Goal: Task Accomplishment & Management: Complete application form

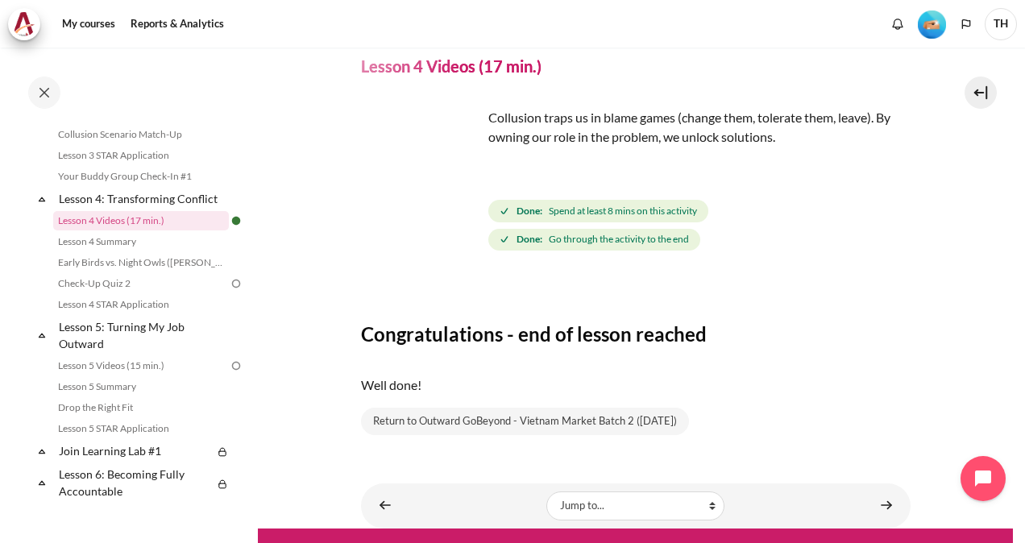
scroll to position [97, 0]
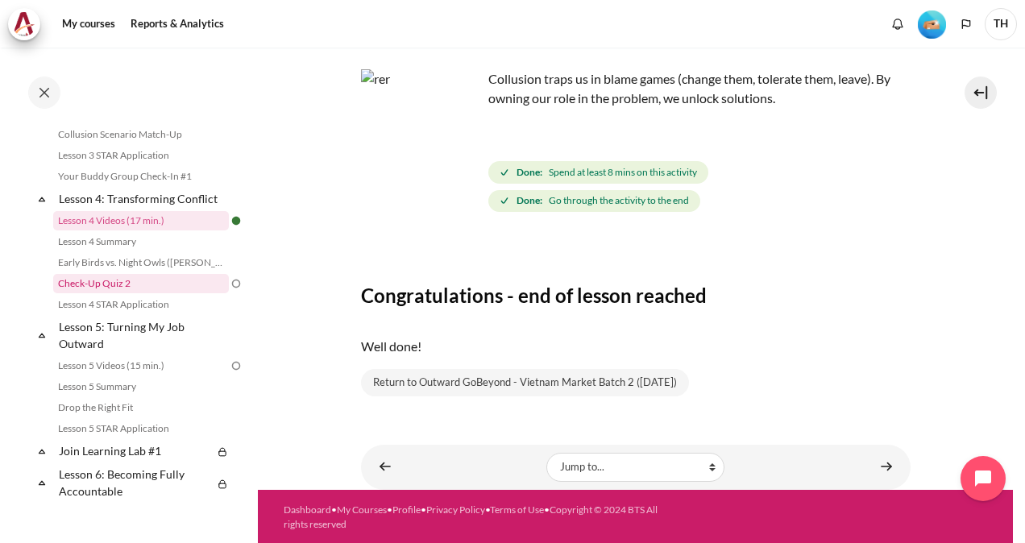
click at [177, 293] on link "Check-Up Quiz 2" at bounding box center [141, 283] width 176 height 19
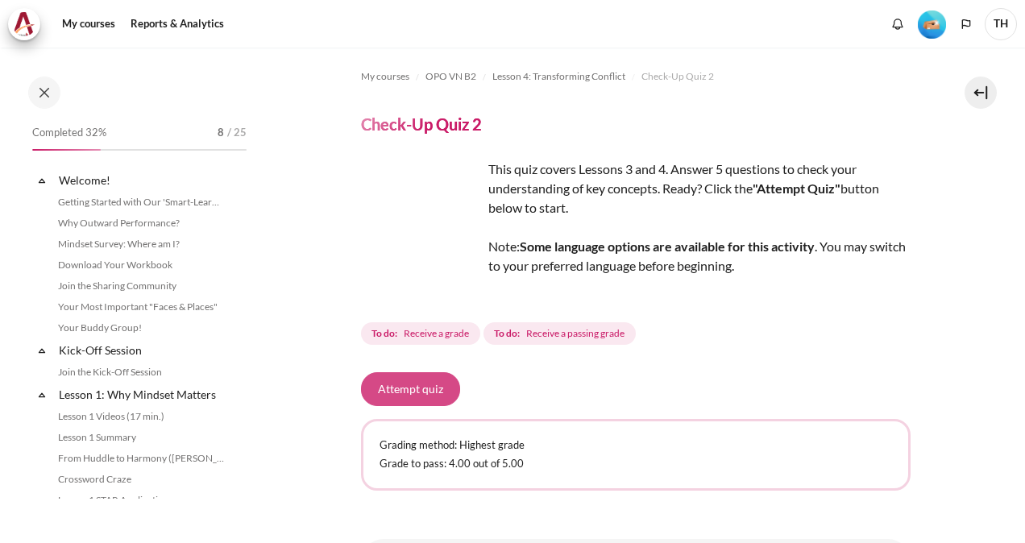
scroll to position [550, 0]
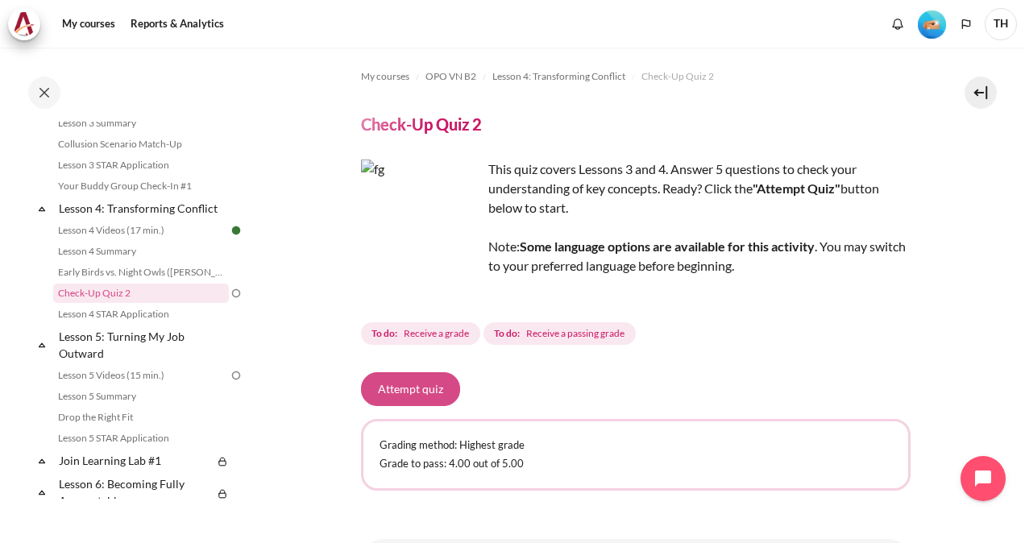
click at [435, 385] on button "Attempt quiz" at bounding box center [410, 389] width 99 height 34
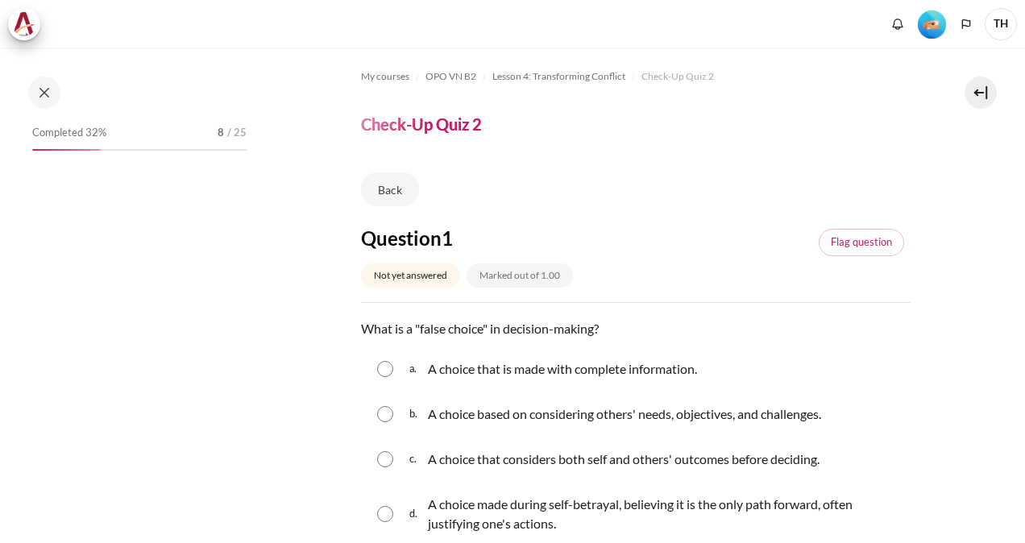
scroll to position [550, 0]
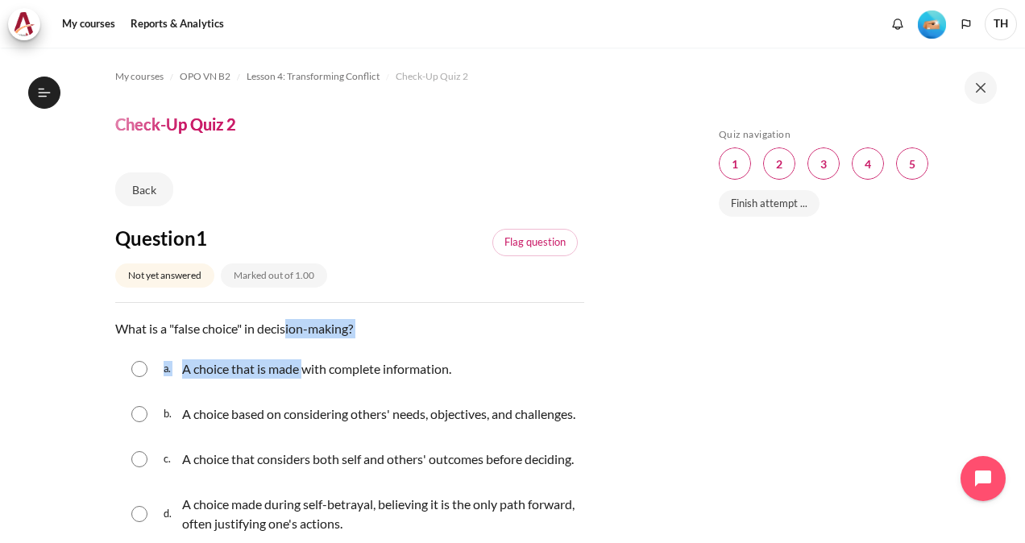
drag, startPoint x: 287, startPoint y: 326, endPoint x: 305, endPoint y: 351, distance: 31.3
click at [305, 351] on div "Question text What is a "false choice" in decision-making? Question 1 Answer a.…" at bounding box center [349, 433] width 469 height 229
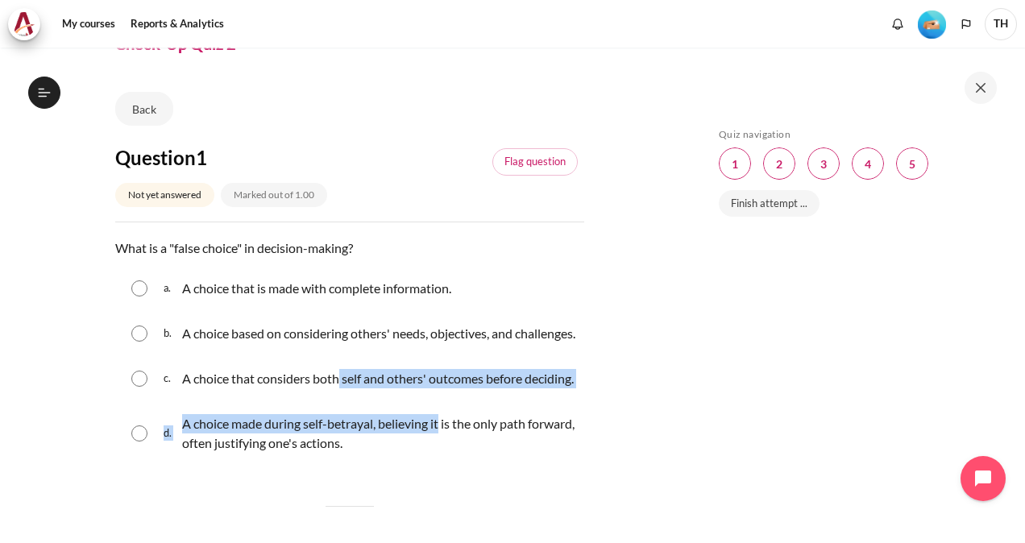
drag, startPoint x: 342, startPoint y: 385, endPoint x: 440, endPoint y: 451, distance: 118.0
click at [440, 451] on div "a. A choice that is made with complete information. b. A choice based on consid…" at bounding box center [349, 366] width 469 height 197
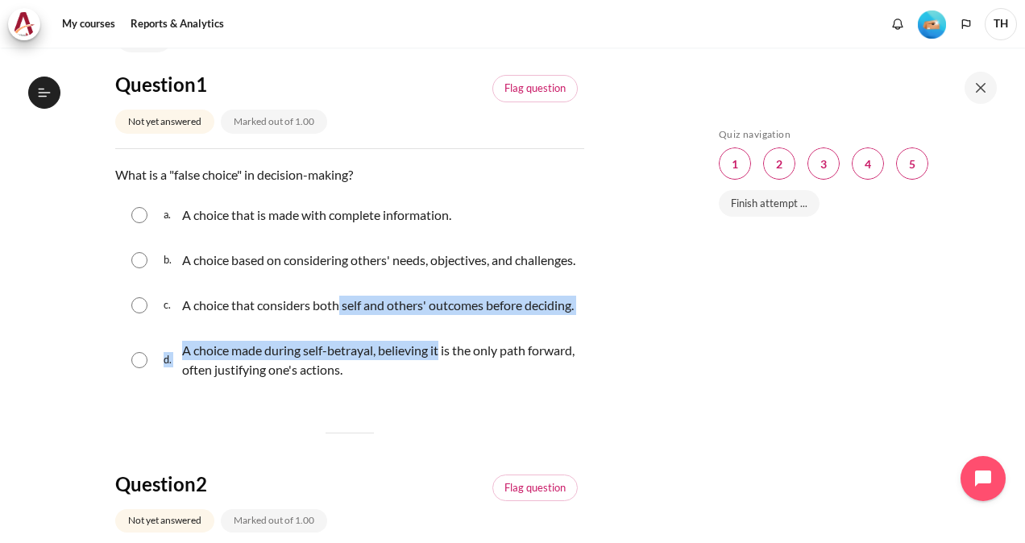
scroll to position [242, 0]
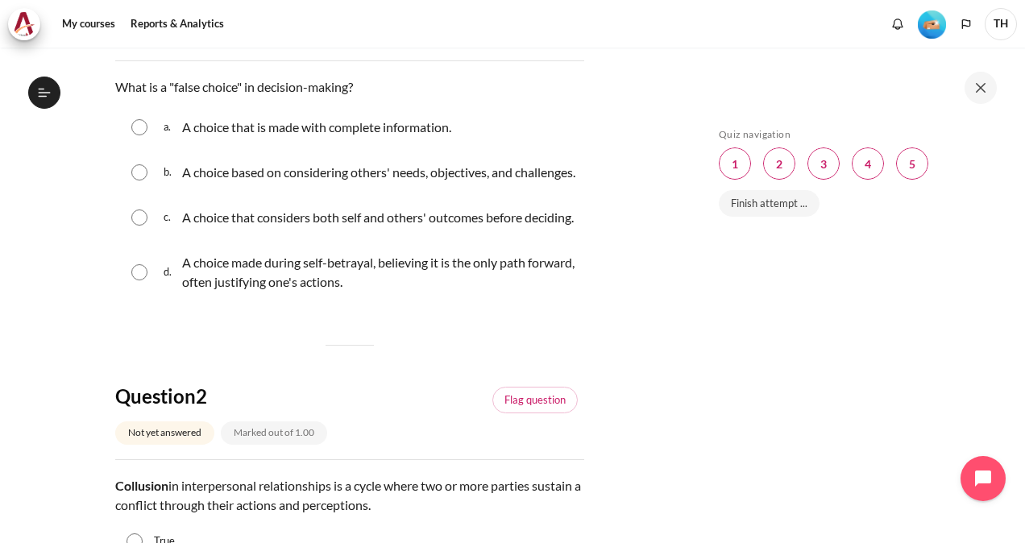
click at [400, 292] on p "A choice made during self-betrayal, believing it is the only path forward, ofte…" at bounding box center [379, 272] width 394 height 39
radio input "true"
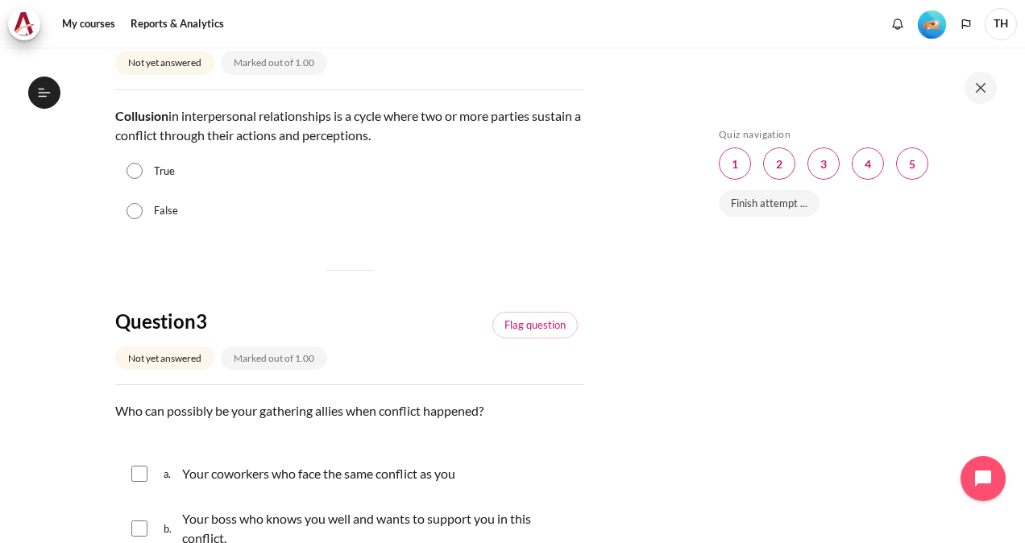
scroll to position [564, 0]
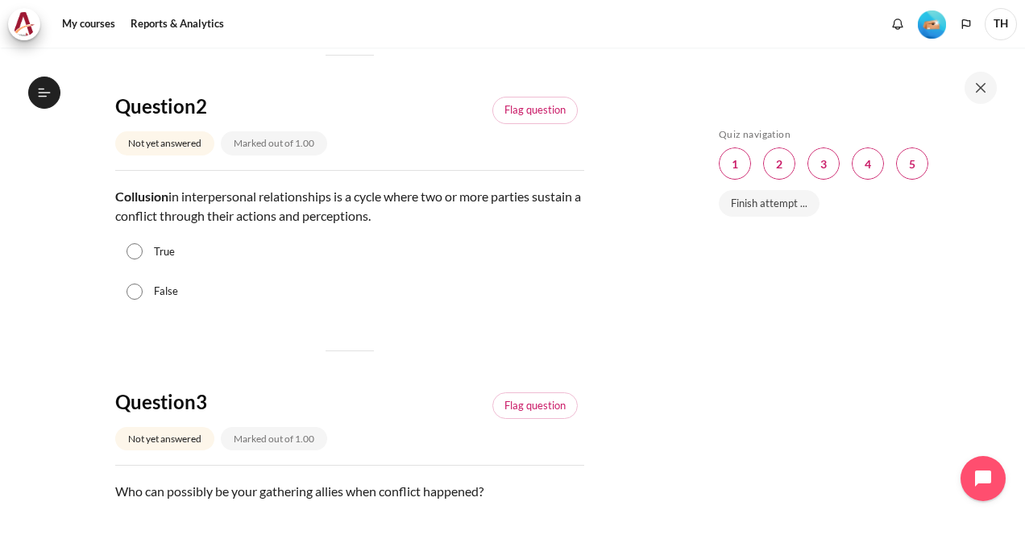
click at [288, 272] on div "True" at bounding box center [349, 252] width 469 height 40
click at [152, 272] on div "True" at bounding box center [349, 252] width 469 height 40
click at [139, 260] on input "True" at bounding box center [135, 251] width 16 height 16
radio input "true"
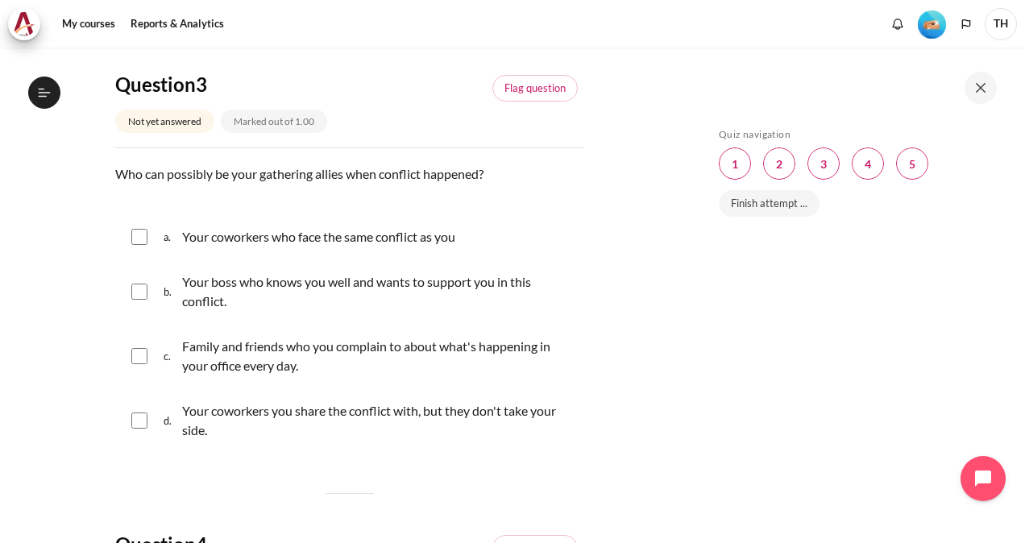
scroll to position [967, 0]
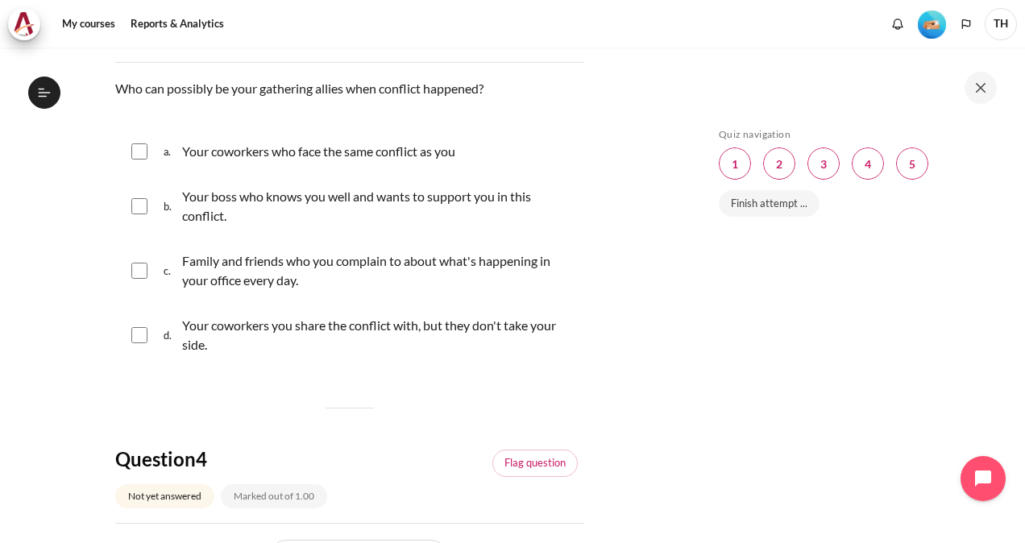
click at [150, 172] on div "a. Your coworkers who face the same conflict as you" at bounding box center [349, 152] width 469 height 42
click at [131, 160] on input "Content" at bounding box center [139, 151] width 16 height 16
checkbox input "true"
click at [135, 214] on input "Content" at bounding box center [139, 206] width 16 height 16
checkbox input "true"
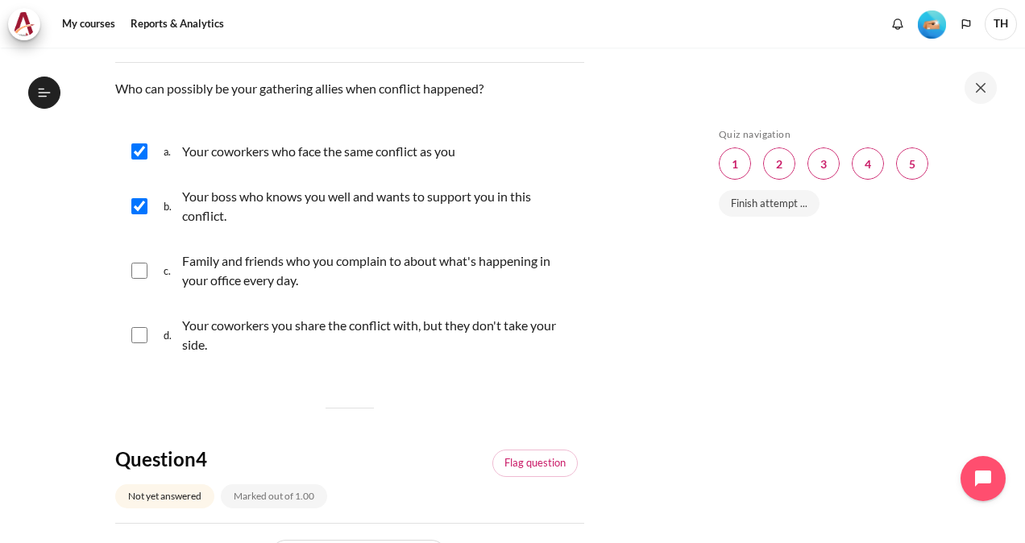
click at [129, 301] on div "c. Family and friends who you complain to about what's happening in your office…" at bounding box center [349, 270] width 469 height 61
click at [137, 279] on input "Content" at bounding box center [139, 271] width 16 height 16
checkbox input "true"
click at [135, 358] on div "d. Your coworkers you share the conflict with, but they don't take your side." at bounding box center [349, 335] width 469 height 61
click at [135, 343] on input "Content" at bounding box center [139, 335] width 16 height 16
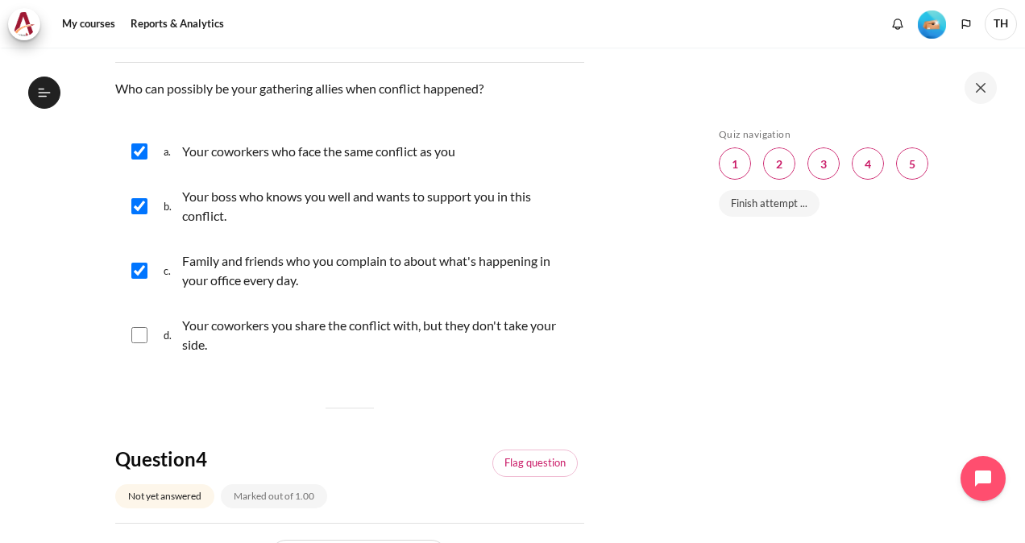
checkbox input "true"
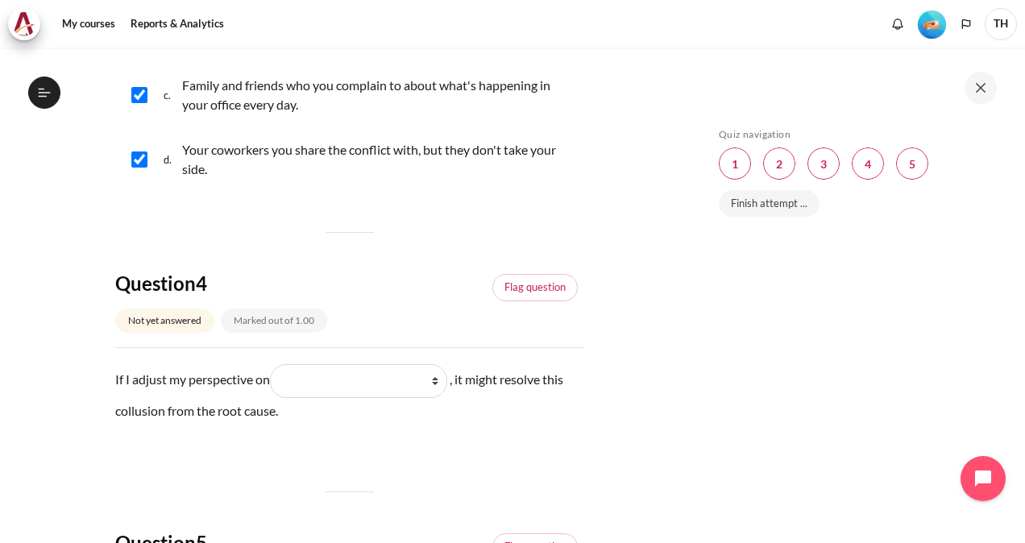
scroll to position [1290, 0]
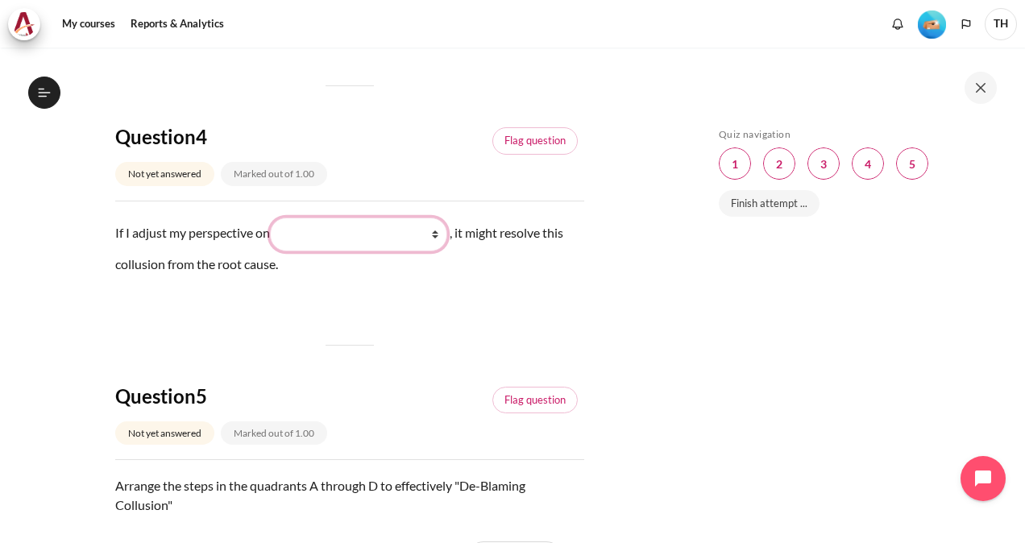
click at [413, 251] on select "What they do What I see and feel about what they do What I do What they see and…" at bounding box center [358, 235] width 177 height 34
click at [276, 251] on select "What they do What I see and feel about what they do What I do What they see and…" at bounding box center [358, 235] width 177 height 34
click at [363, 251] on select "What they do What I see and feel about what they do What I do What they see and…" at bounding box center [358, 235] width 177 height 34
select select "2"
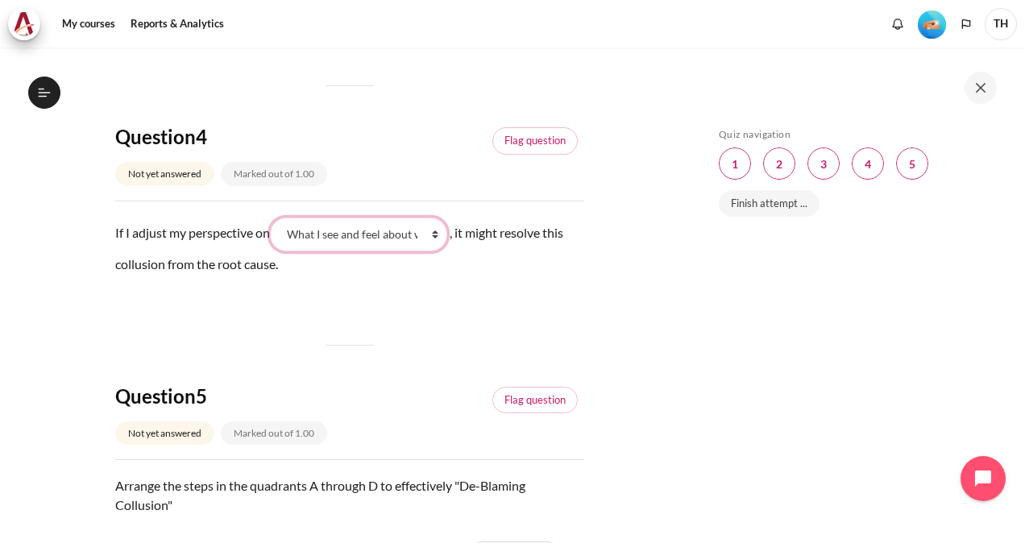
click at [276, 251] on select "What they do What I see and feel about what they do What I do What they see and…" at bounding box center [358, 235] width 177 height 34
click at [360, 306] on div "If I adjust my perspective on Blank 1 Question 4 What they do What I see and fe…" at bounding box center [349, 262] width 469 height 89
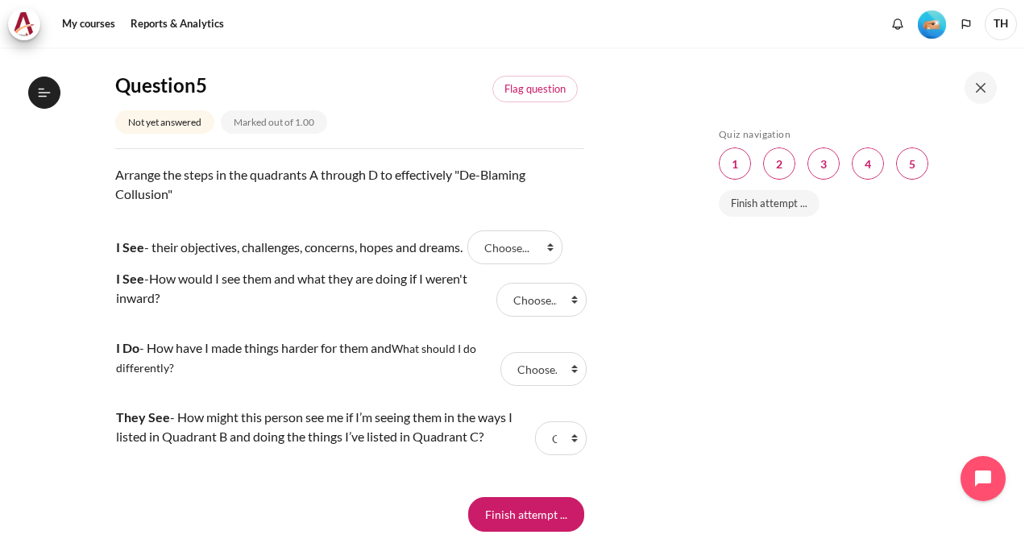
scroll to position [1612, 0]
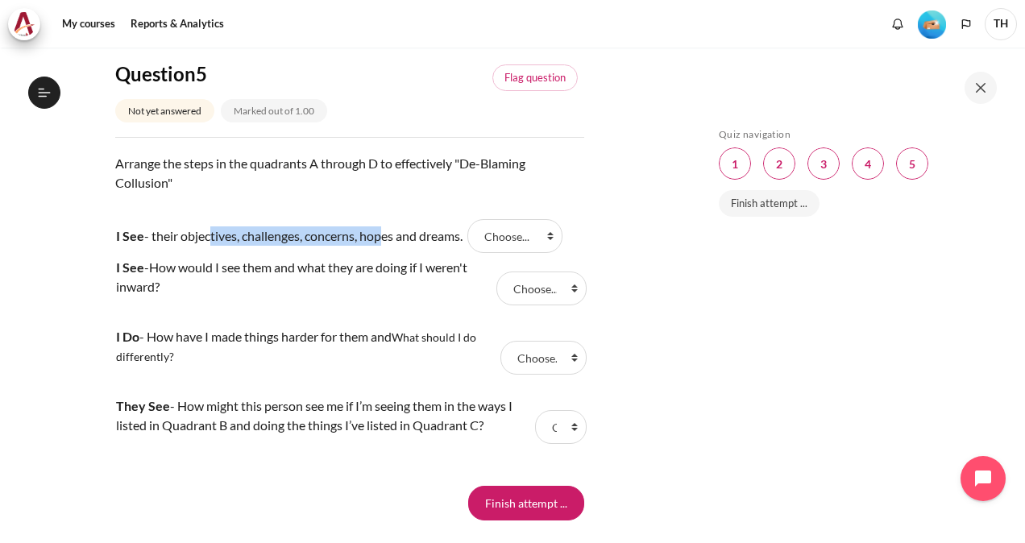
drag, startPoint x: 208, startPoint y: 272, endPoint x: 377, endPoint y: 273, distance: 169.3
click at [377, 247] on td "I See - their objectives, challenges, concerns, hopes and dreams." at bounding box center [289, 236] width 348 height 21
drag, startPoint x: 377, startPoint y: 273, endPoint x: 500, endPoint y: 271, distance: 122.5
click at [500, 253] on select "Choose... A C B D" at bounding box center [514, 236] width 95 height 34
click at [342, 323] on td "I See - How would I see them and what they are doing if I weren't inward?" at bounding box center [303, 288] width 377 height 69
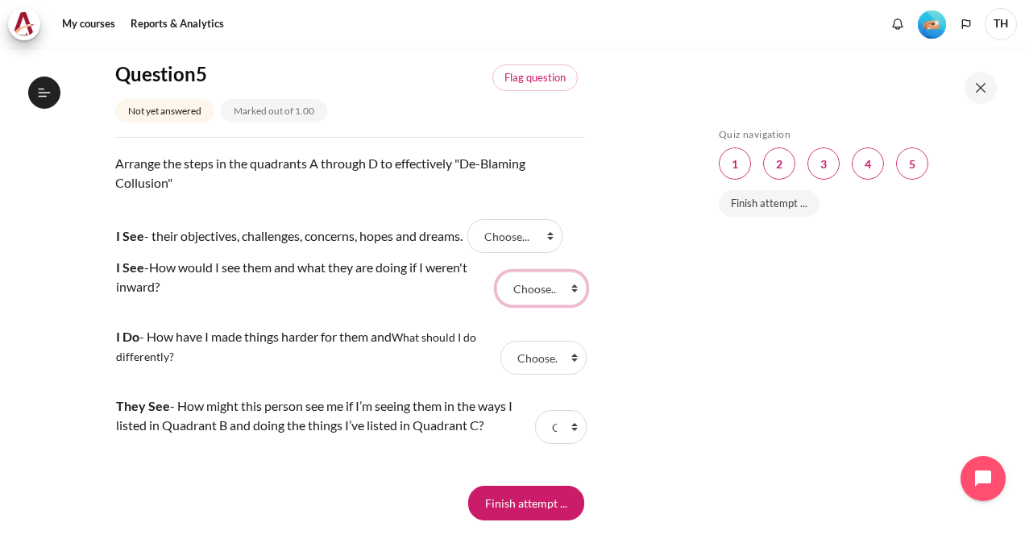
click at [552, 305] on select "Choose... A C B D" at bounding box center [541, 289] width 90 height 34
select select "1"
click at [496, 305] on select "Choose... A C B D" at bounding box center [541, 289] width 90 height 34
click at [540, 375] on select "Choose... A C B D" at bounding box center [544, 358] width 86 height 34
click at [501, 375] on select "Choose... A C B D" at bounding box center [544, 358] width 86 height 34
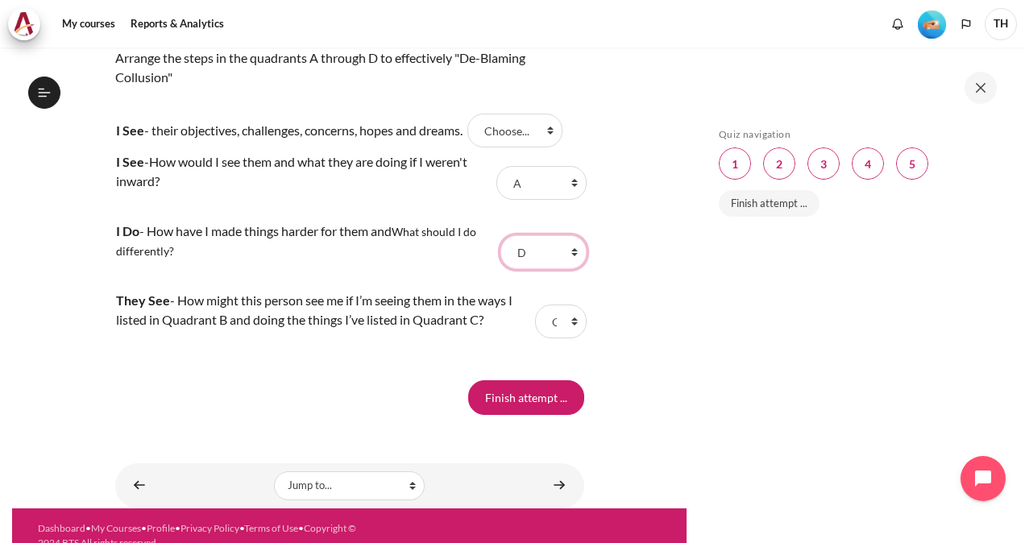
scroll to position [1693, 0]
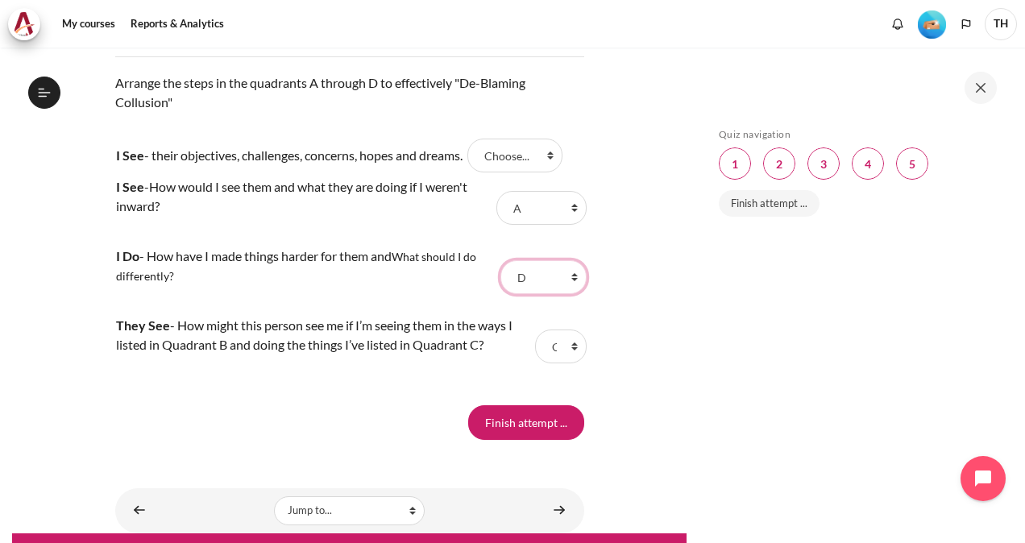
click at [550, 294] on select "Choose... A C B D" at bounding box center [544, 277] width 86 height 34
select select "1"
click at [501, 294] on select "Choose... A C B D" at bounding box center [544, 277] width 86 height 34
click at [527, 225] on select "Choose... A C B D" at bounding box center [541, 208] width 90 height 34
select select "3"
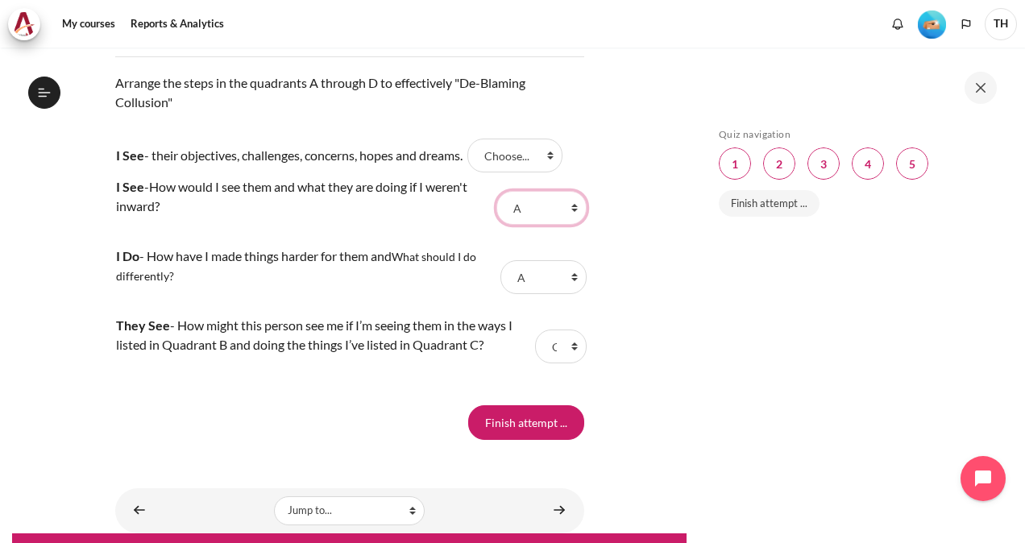
click at [496, 225] on select "Choose... A C B D" at bounding box center [541, 208] width 90 height 34
click at [535, 172] on select "Choose... A C B D" at bounding box center [514, 156] width 95 height 34
select select "2"
click at [476, 172] on select "Choose... A C B D" at bounding box center [514, 156] width 95 height 34
click at [556, 363] on select "Choose... A C B D" at bounding box center [561, 347] width 52 height 34
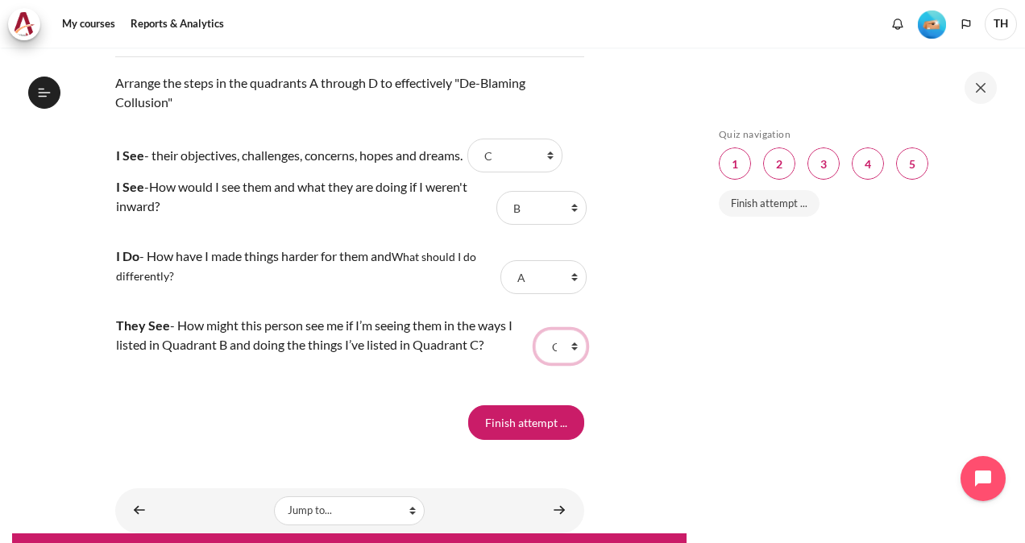
select select "4"
click at [535, 363] on select "Choose... A C B D" at bounding box center [561, 347] width 52 height 34
click at [522, 439] on input "Finish attempt ..." at bounding box center [526, 422] width 116 height 34
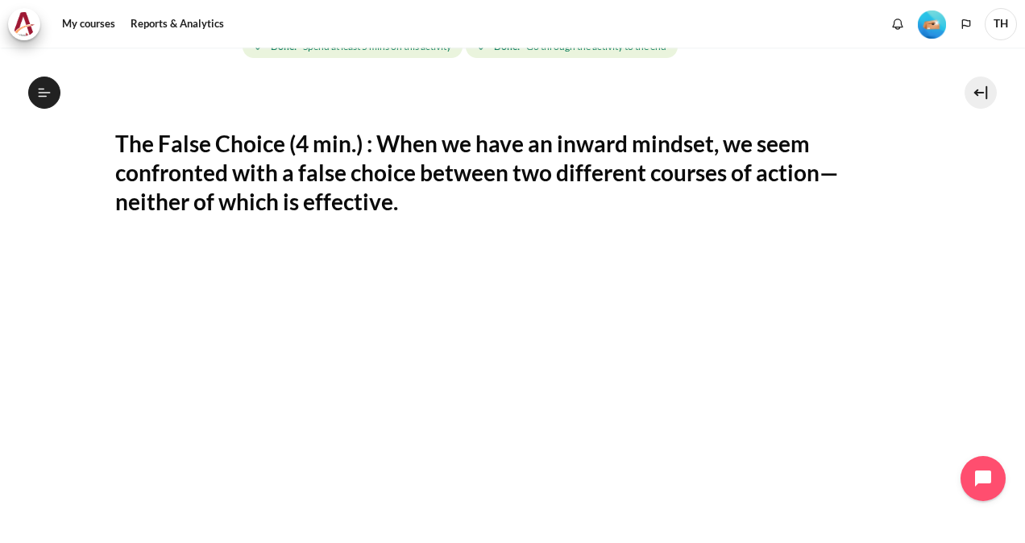
scroll to position [758, 0]
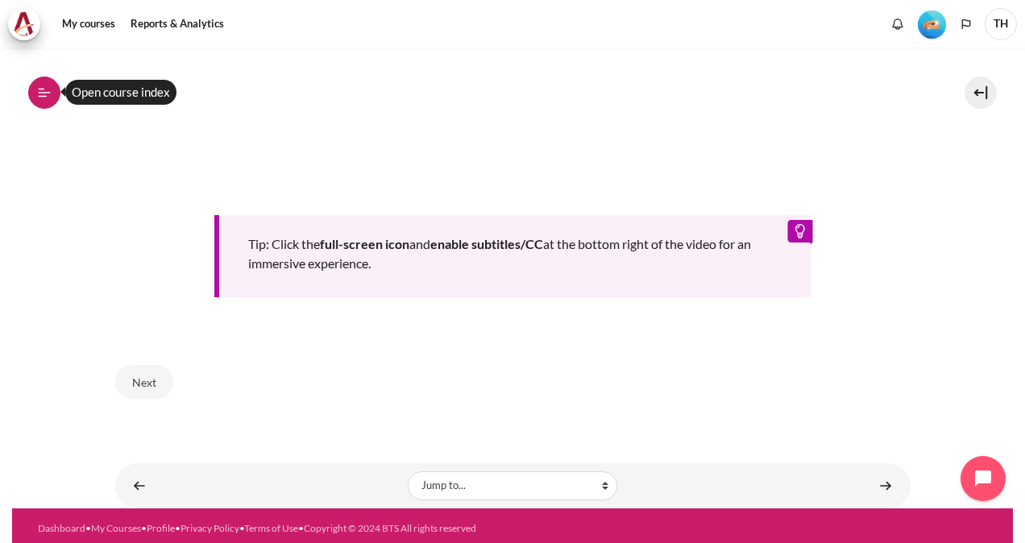
click at [38, 85] on icon at bounding box center [44, 92] width 15 height 15
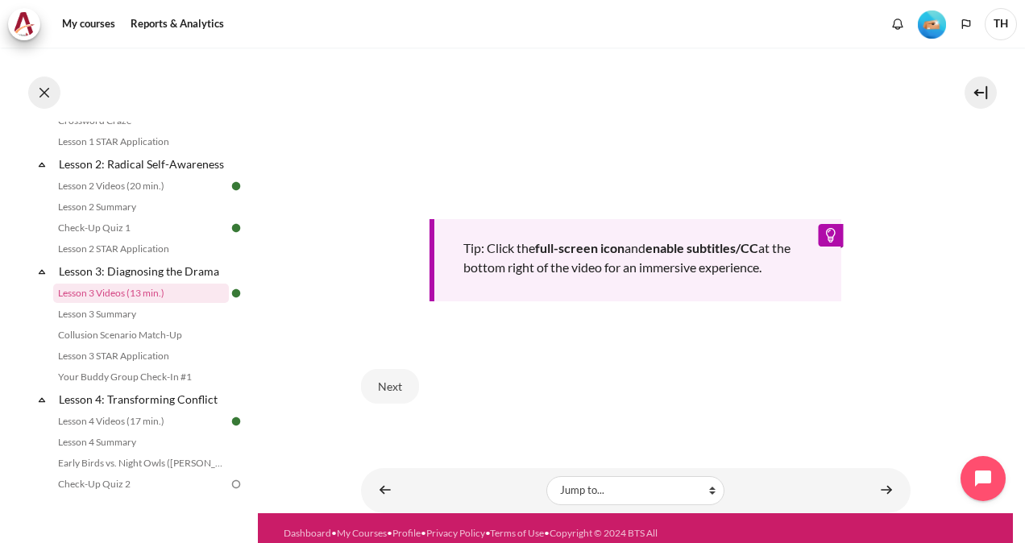
scroll to position [674, 0]
click at [166, 324] on link "Lesson 3 Summary" at bounding box center [141, 314] width 176 height 19
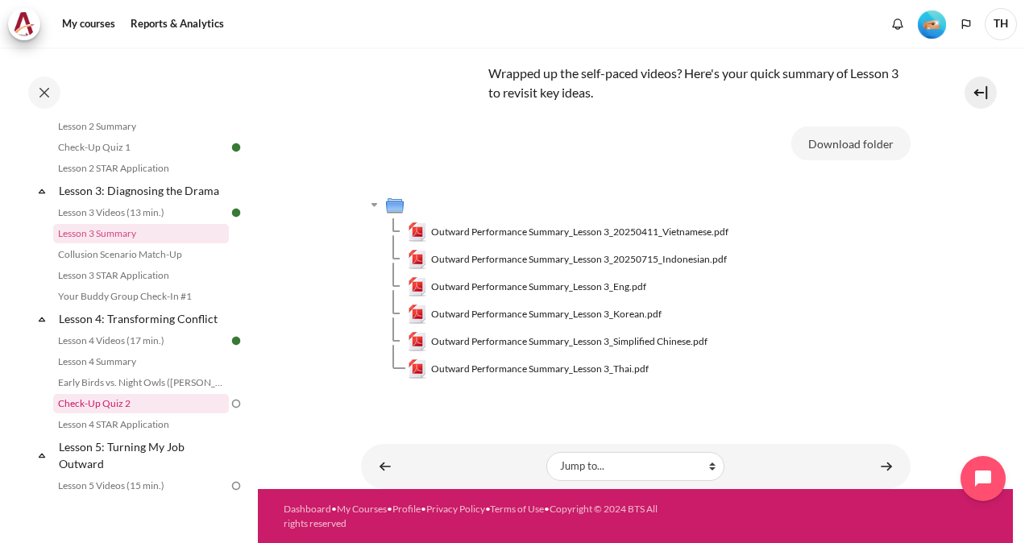
scroll to position [460, 0]
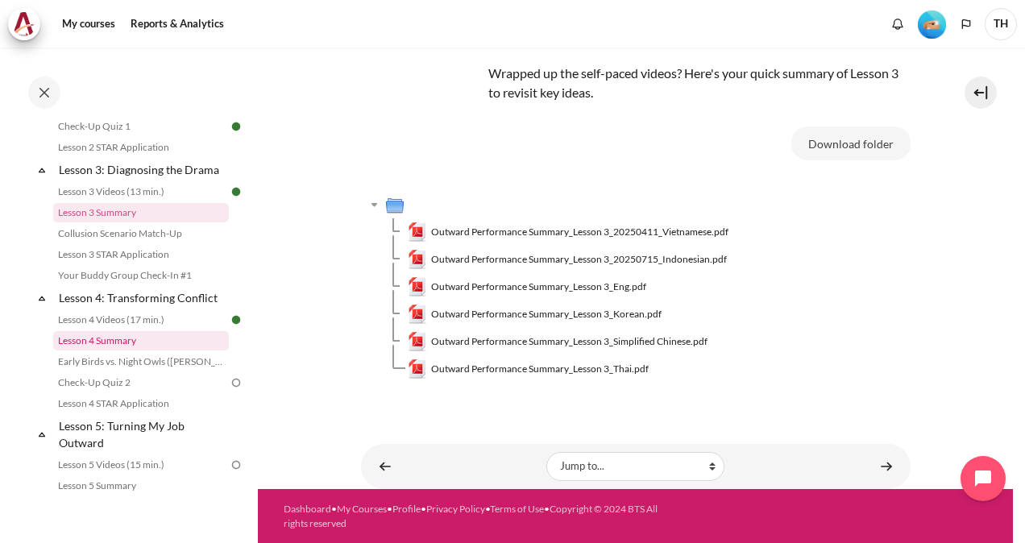
click at [127, 351] on link "Lesson 4 Summary" at bounding box center [141, 340] width 176 height 19
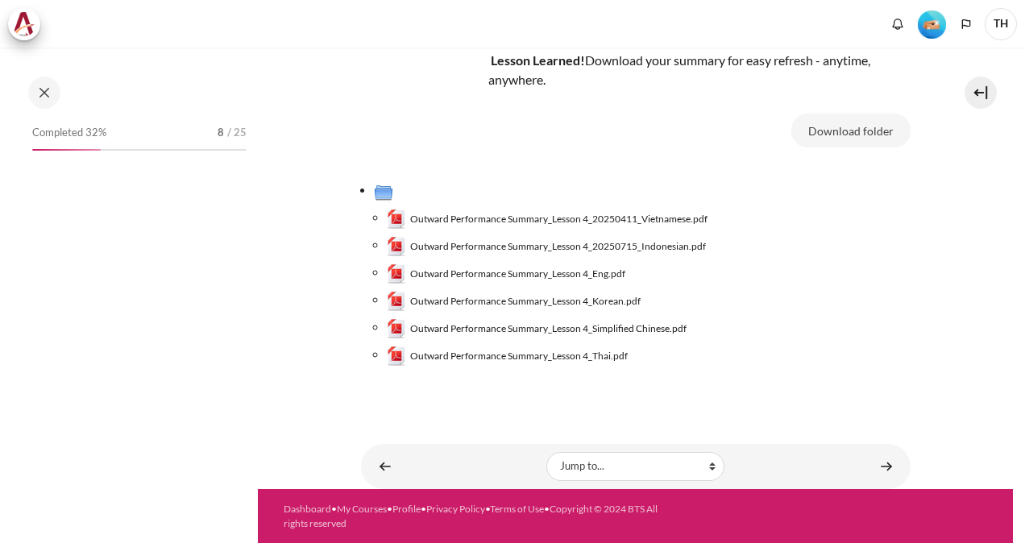
scroll to position [102, 0]
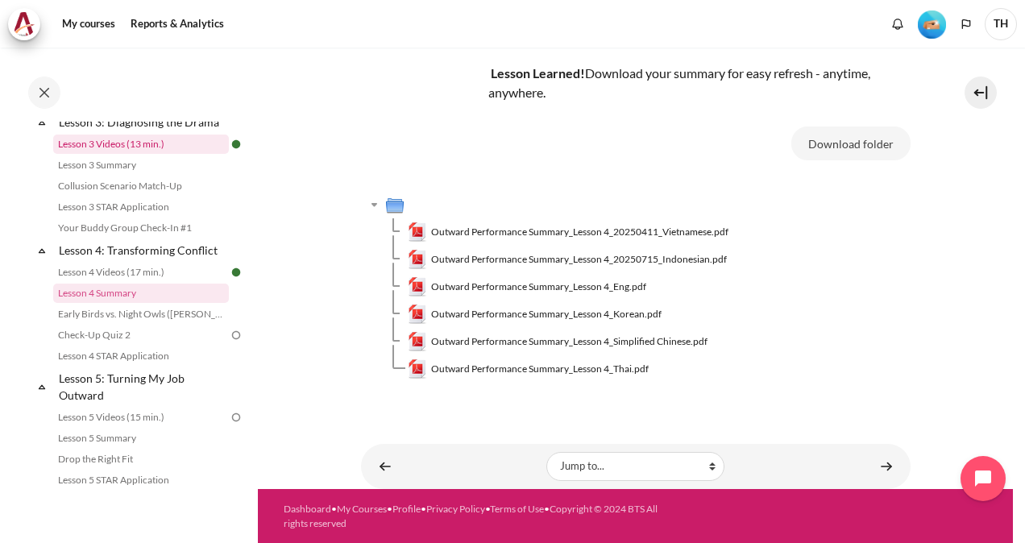
click at [150, 153] on link "Lesson 3 Videos (13 min.)" at bounding box center [141, 144] width 176 height 19
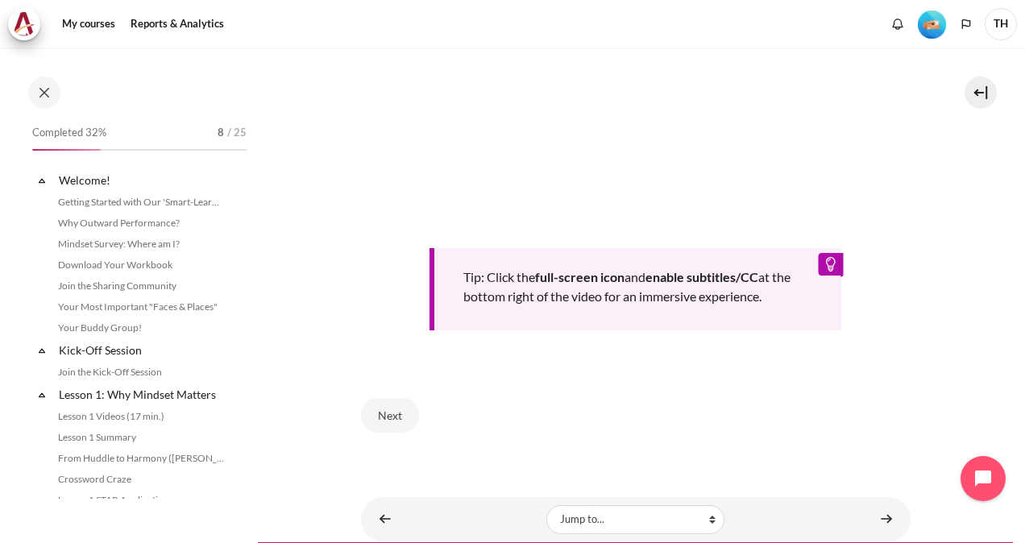
scroll to position [359, 0]
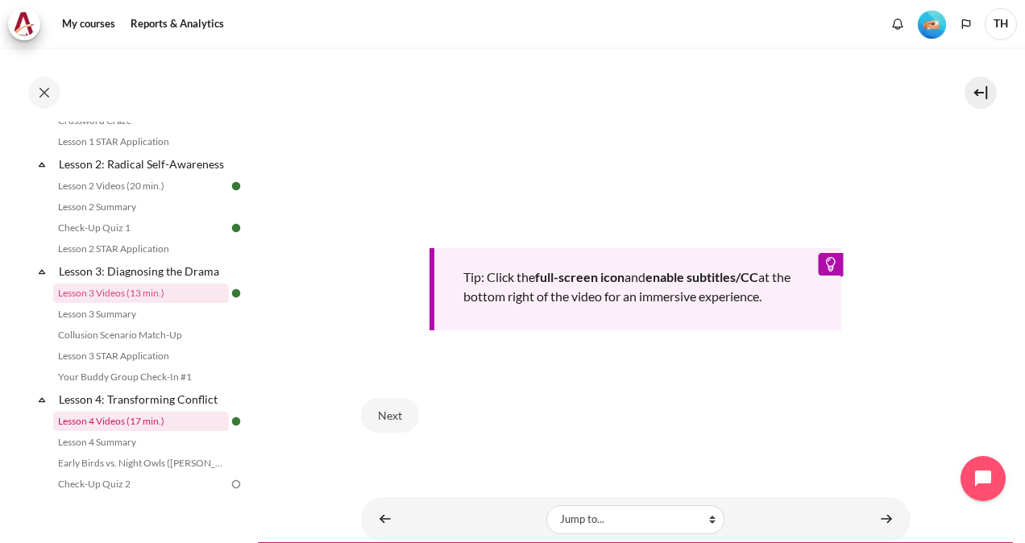
click at [111, 431] on link "Lesson 4 Videos (17 min.)" at bounding box center [141, 421] width 176 height 19
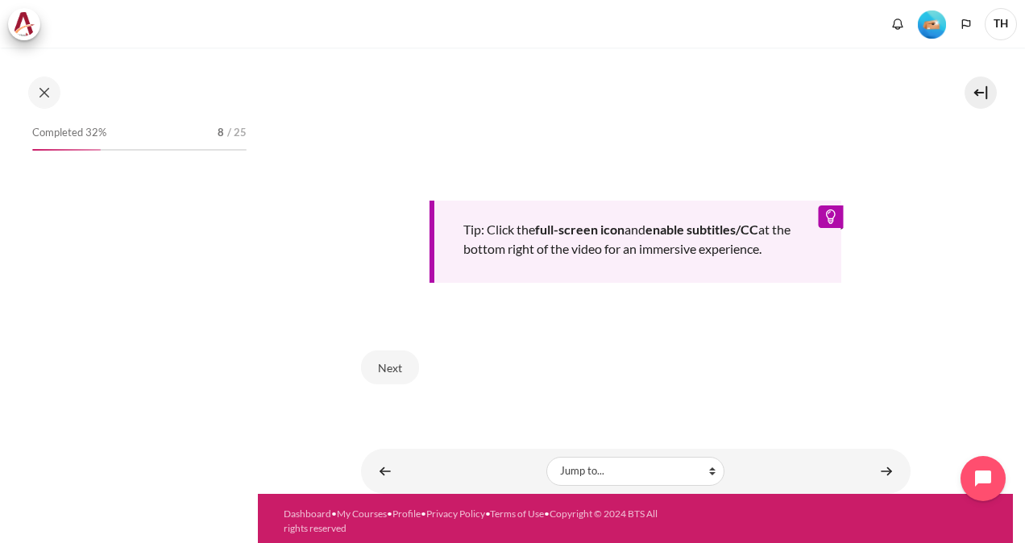
scroll to position [487, 0]
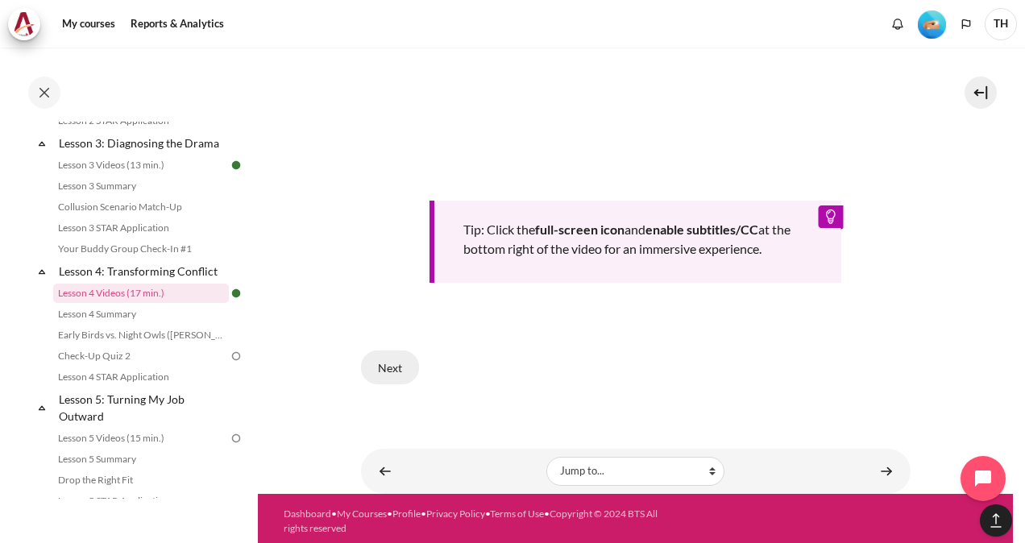
click at [402, 371] on button "Next" at bounding box center [390, 368] width 58 height 34
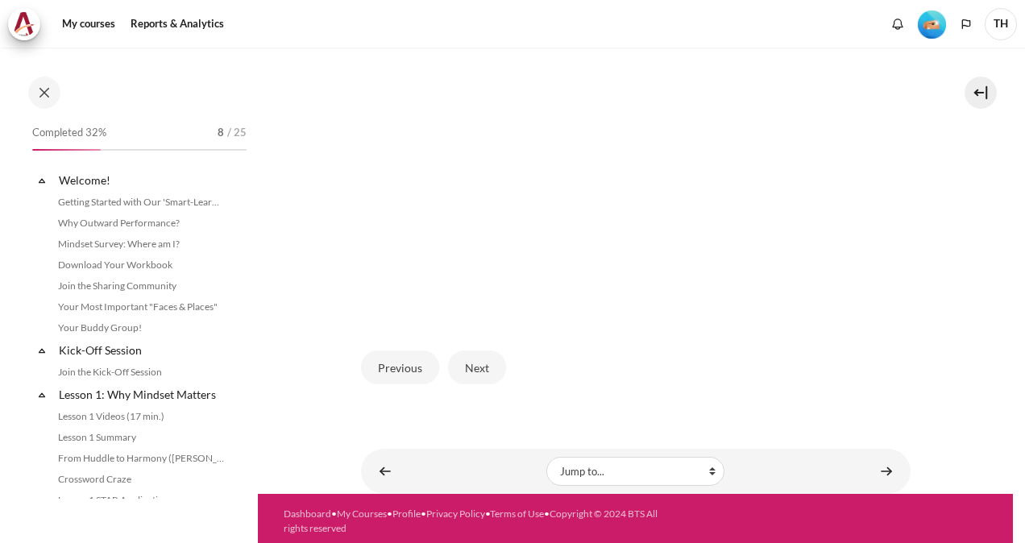
scroll to position [487, 0]
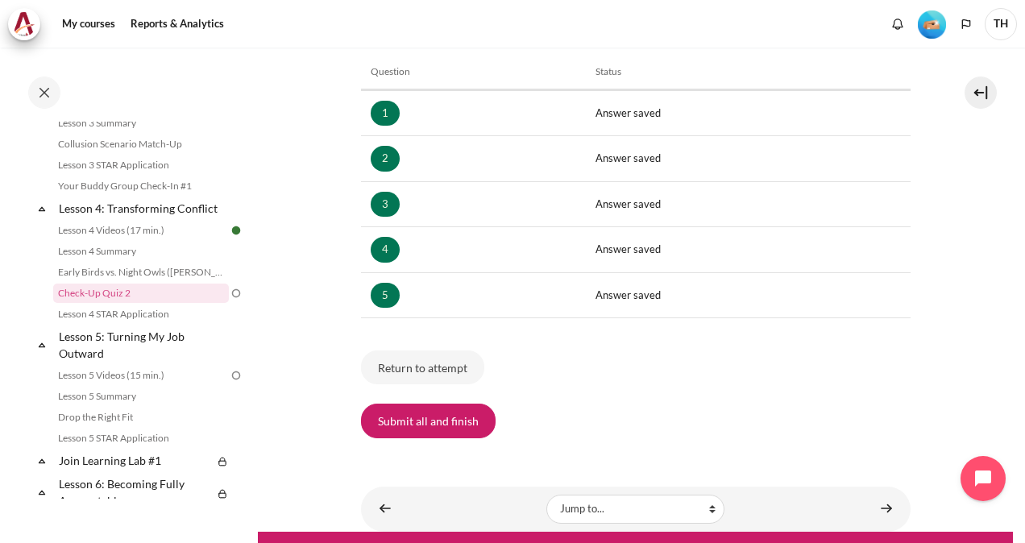
scroll to position [297, 0]
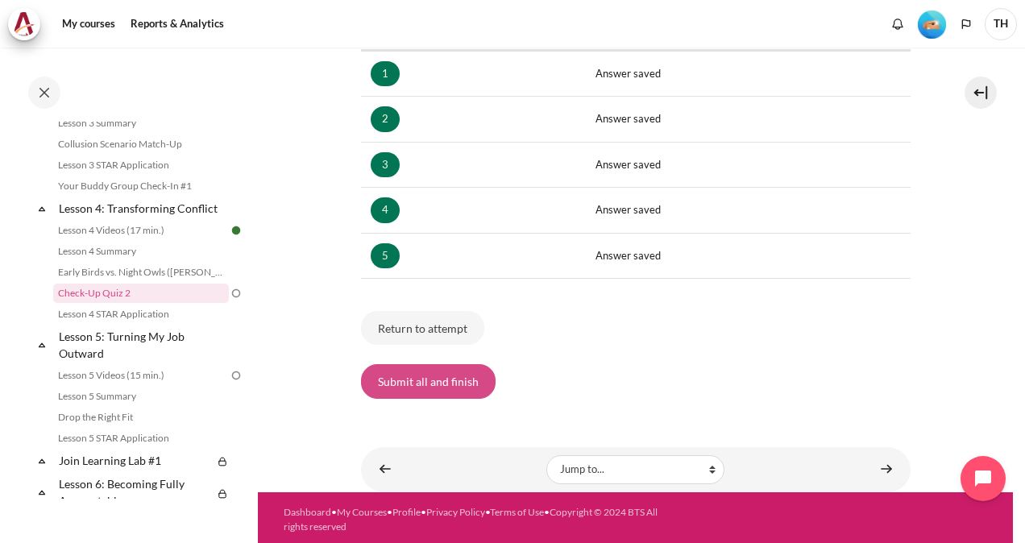
click at [463, 371] on button "Submit all and finish" at bounding box center [428, 381] width 135 height 34
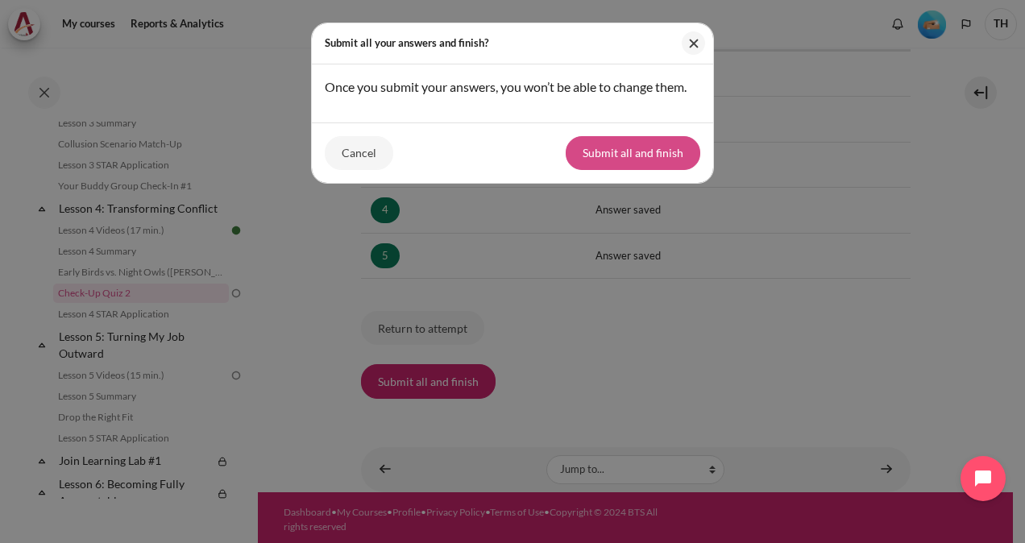
click at [631, 160] on button "Submit all and finish" at bounding box center [633, 153] width 135 height 34
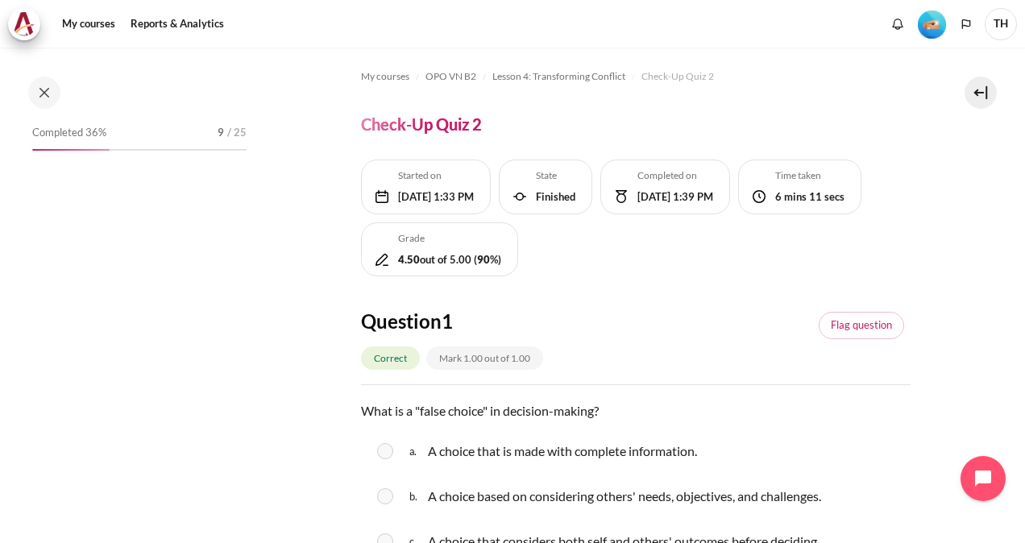
scroll to position [550, 0]
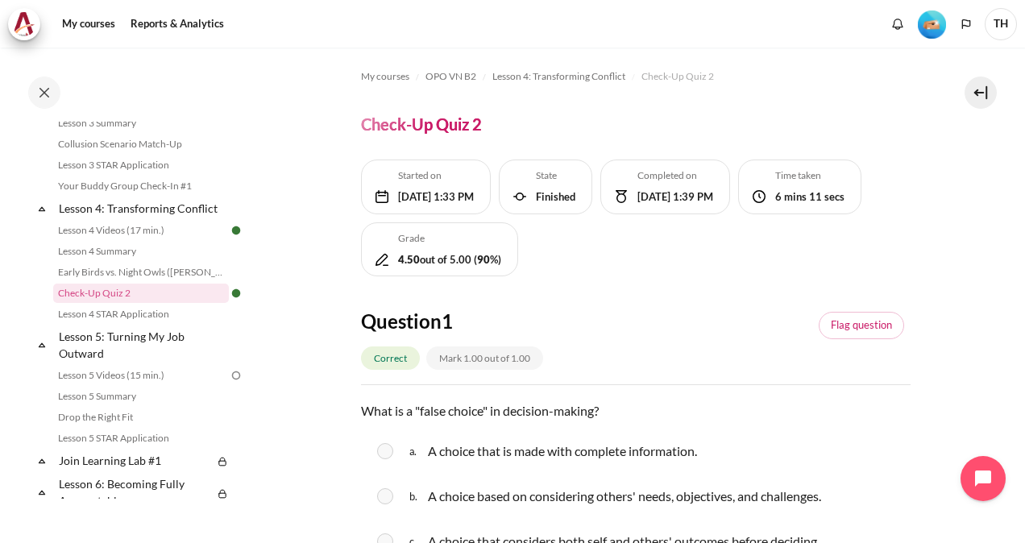
click at [663, 351] on div "Question 1 Correct Mark 1.00 out of 1.00 Flag question" at bounding box center [636, 347] width 550 height 77
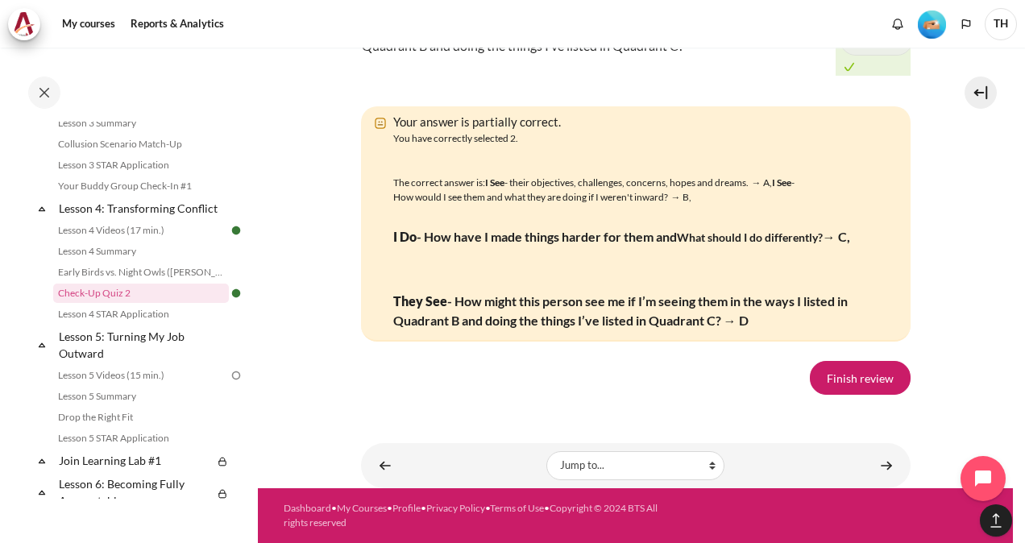
scroll to position [3019, 0]
click at [870, 383] on link "Finish review" at bounding box center [860, 378] width 101 height 34
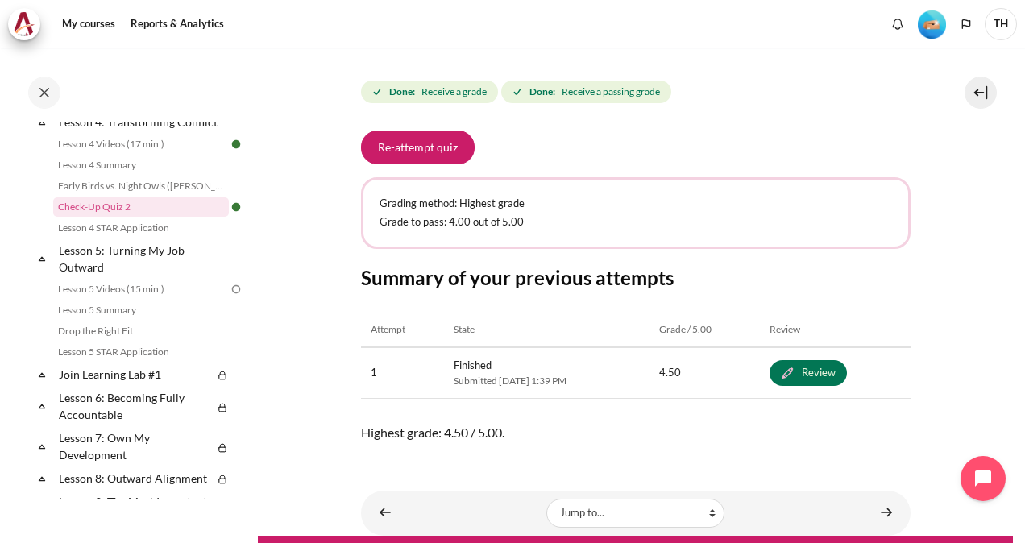
scroll to position [630, 0]
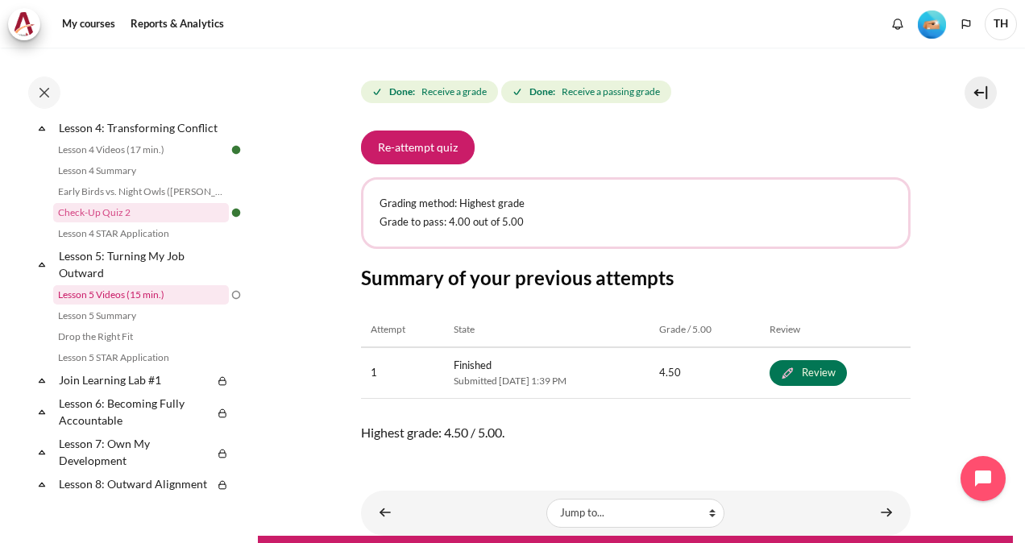
click at [182, 305] on link "Lesson 5 Videos (15 min.)" at bounding box center [141, 294] width 176 height 19
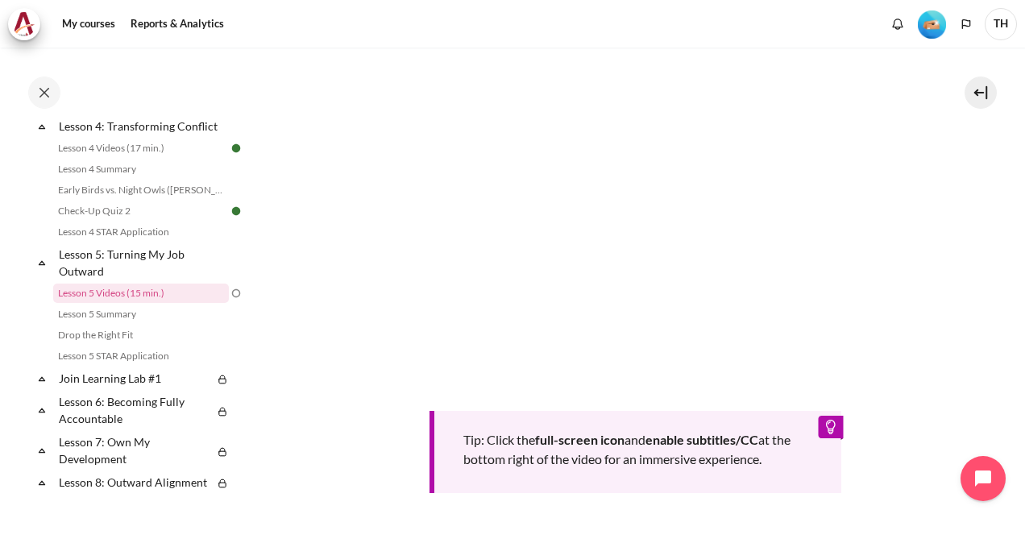
scroll to position [403, 0]
